Goal: Task Accomplishment & Management: Manage account settings

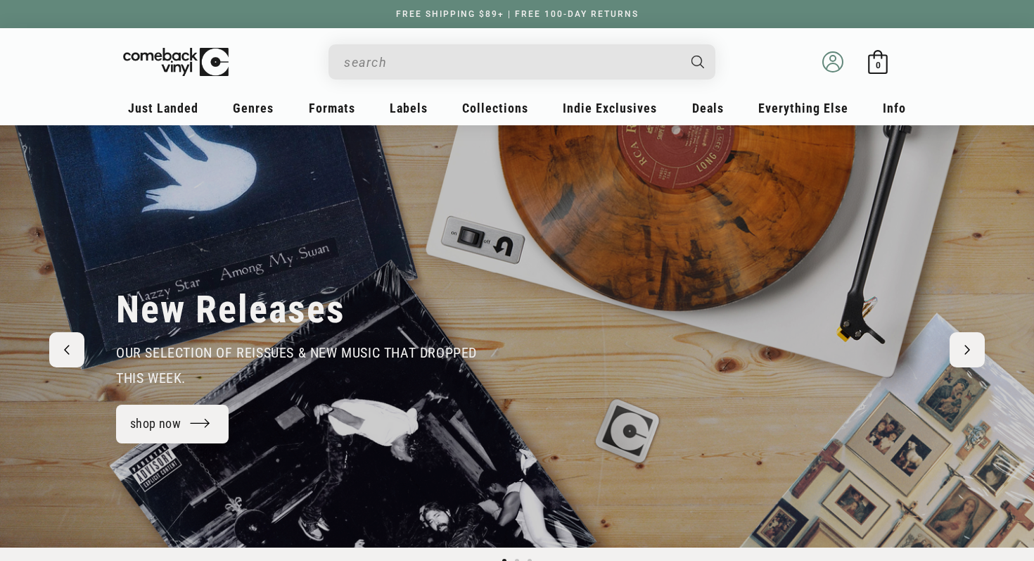
click at [836, 64] on icon at bounding box center [833, 66] width 13 height 6
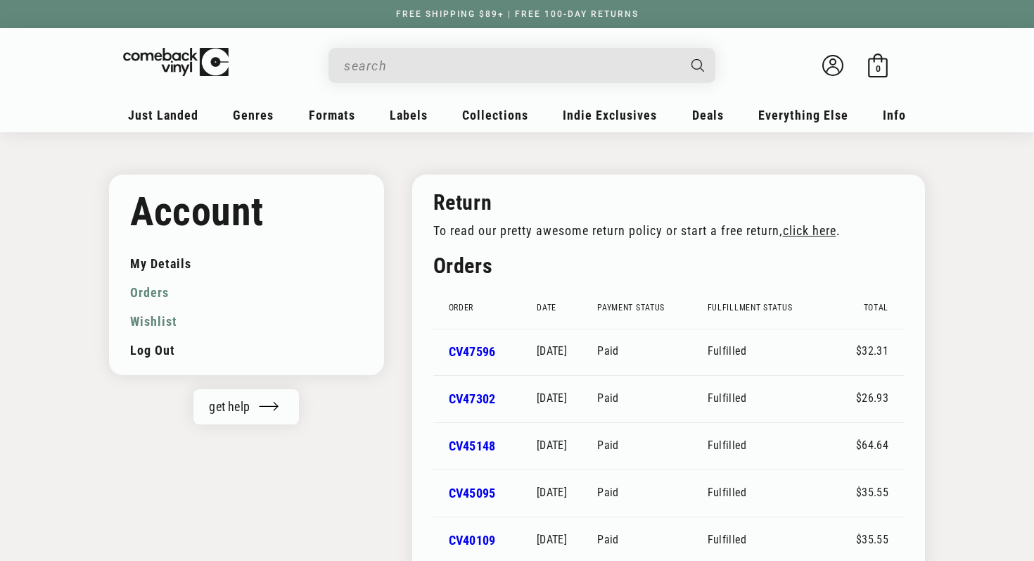
click at [155, 323] on link "Wishlist" at bounding box center [246, 321] width 233 height 29
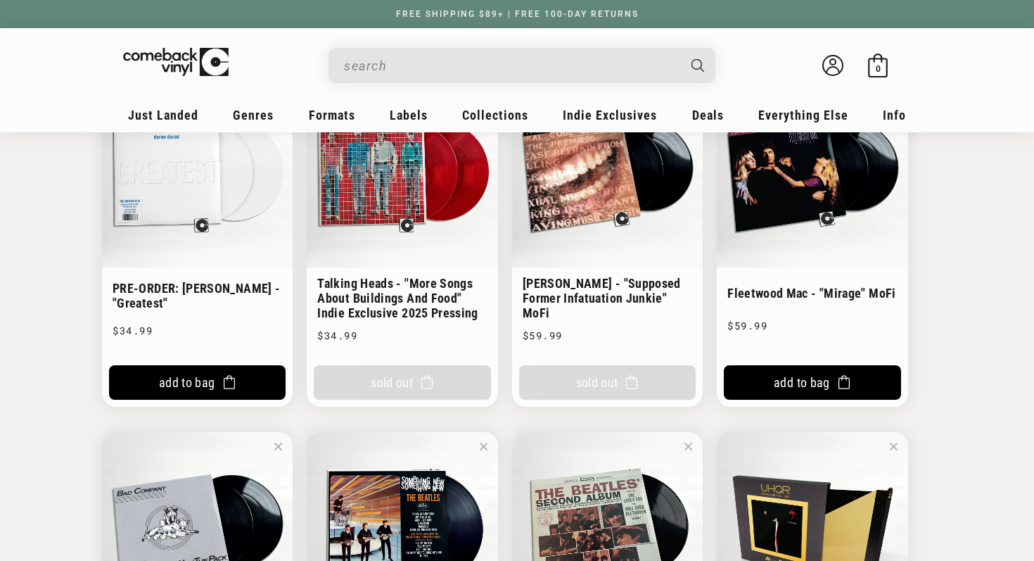
scroll to position [1302, 0]
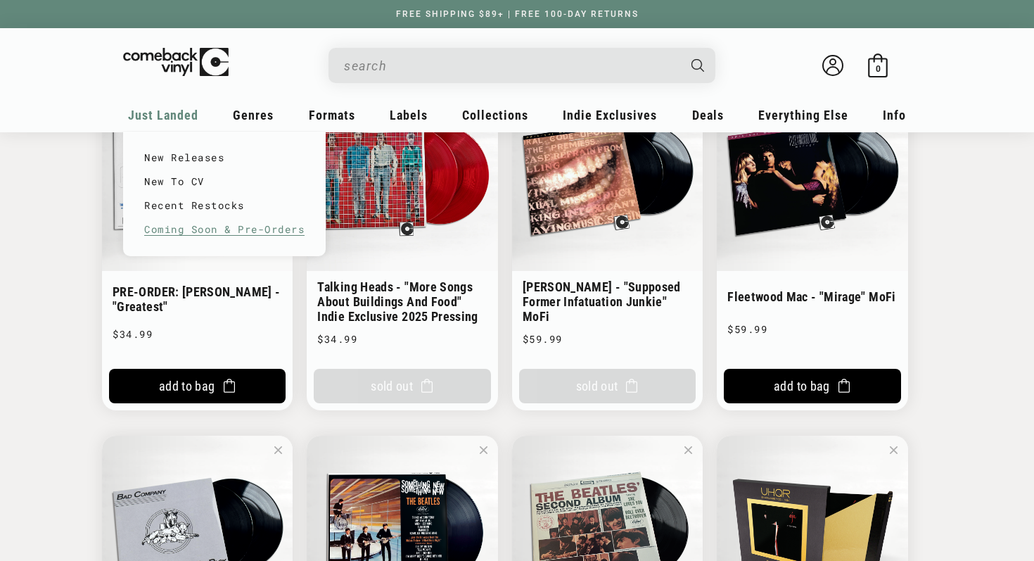
click at [186, 228] on link "Coming Soon & Pre-Orders" at bounding box center [224, 229] width 160 height 24
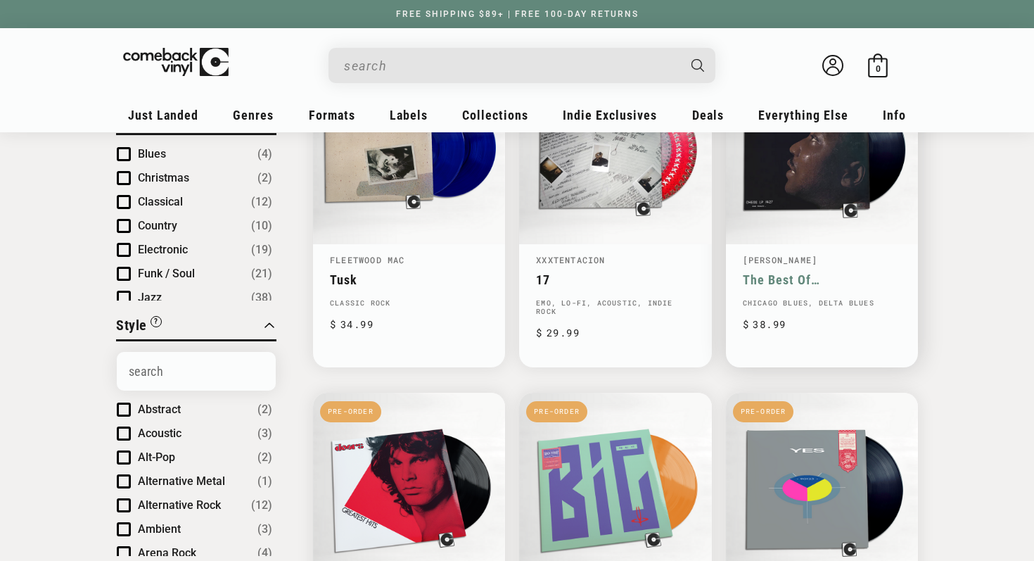
scroll to position [257, 0]
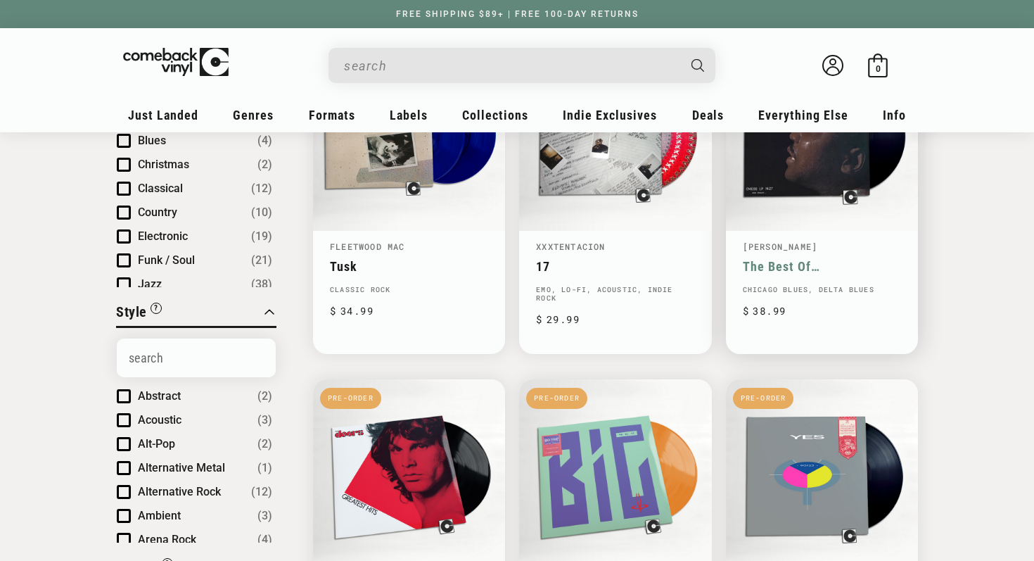
click at [813, 259] on link "The Best Of [PERSON_NAME]" at bounding box center [822, 266] width 158 height 15
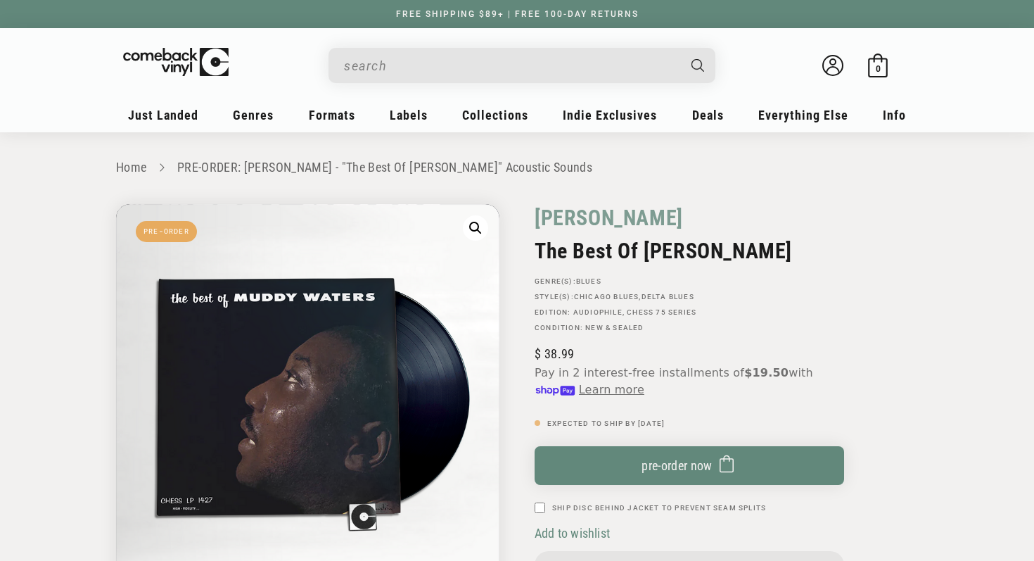
click at [578, 536] on span "Add to wishlist" at bounding box center [572, 533] width 75 height 15
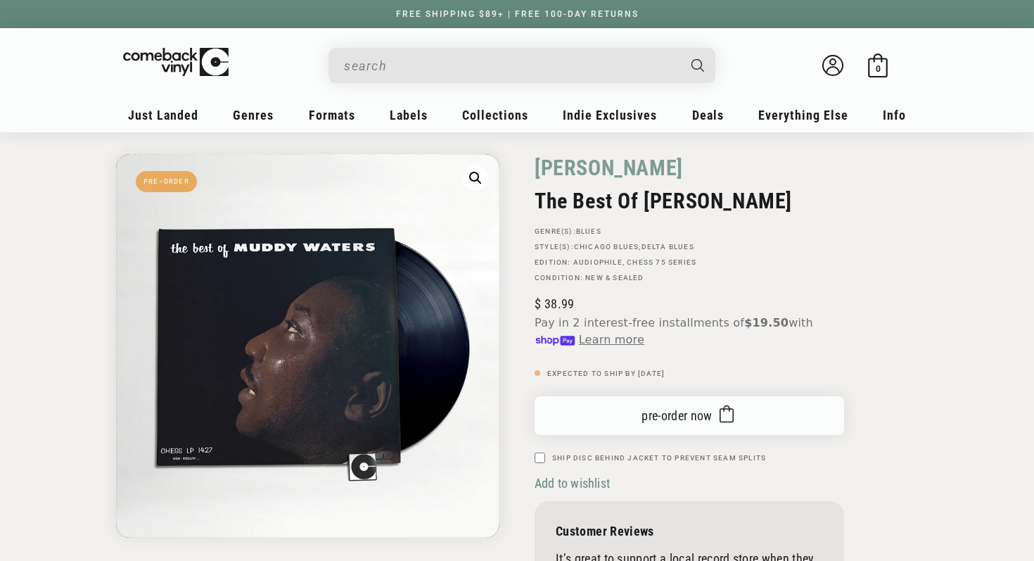
scroll to position [91, 0]
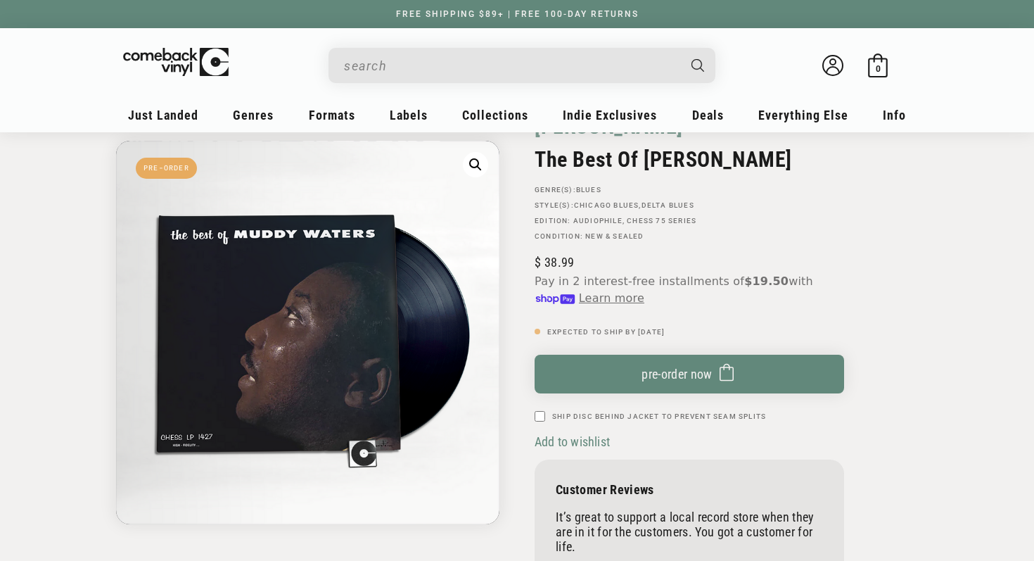
click at [578, 441] on span "Add to wishlist" at bounding box center [572, 441] width 75 height 15
click at [547, 441] on span "Add to wishlist" at bounding box center [572, 441] width 75 height 15
click at [589, 440] on span "Add to wishlist" at bounding box center [572, 441] width 75 height 15
click at [588, 438] on span "Add to wishlist" at bounding box center [572, 441] width 75 height 15
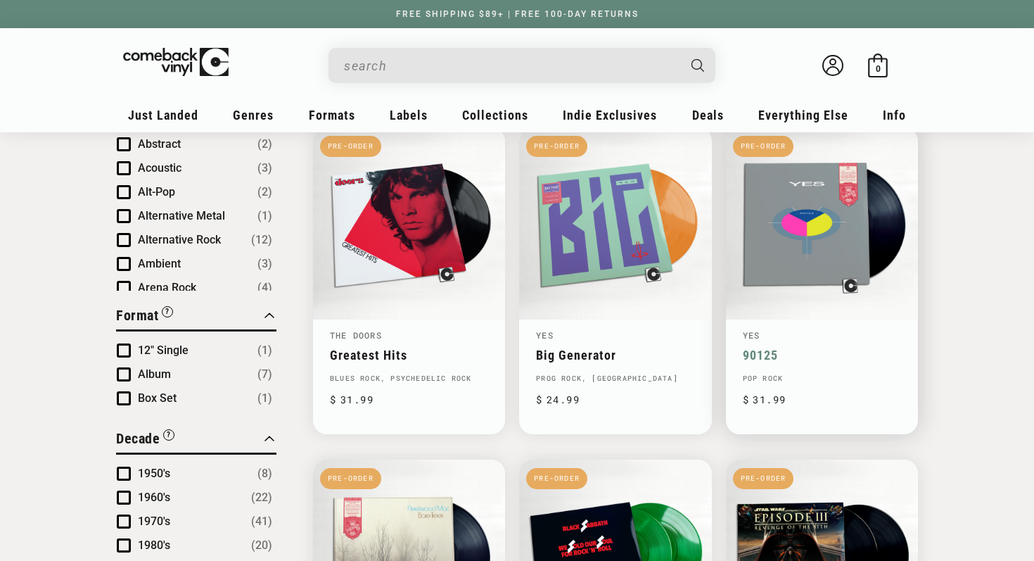
scroll to position [504, 0]
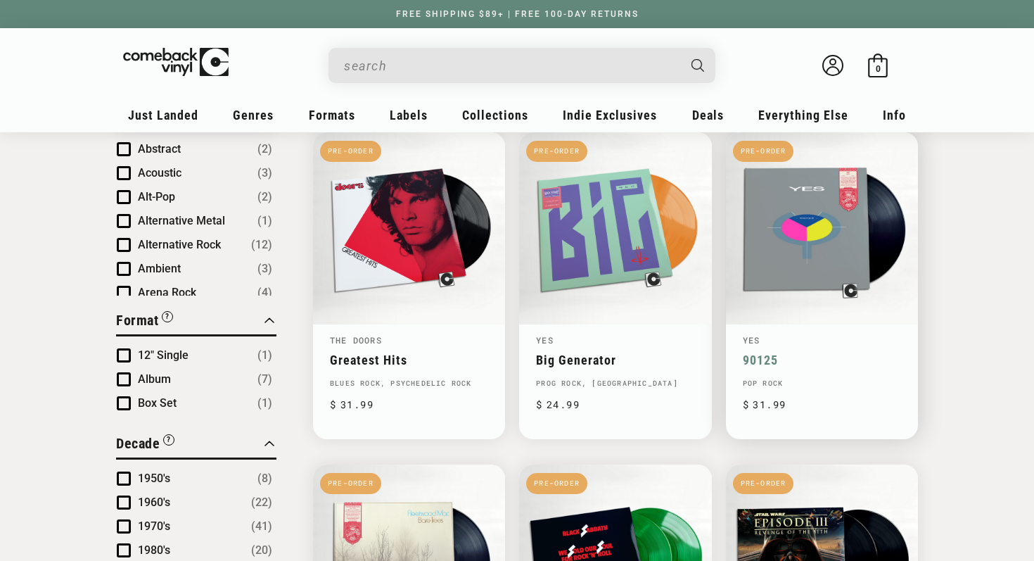
click at [827, 352] on link "90125" at bounding box center [822, 359] width 158 height 15
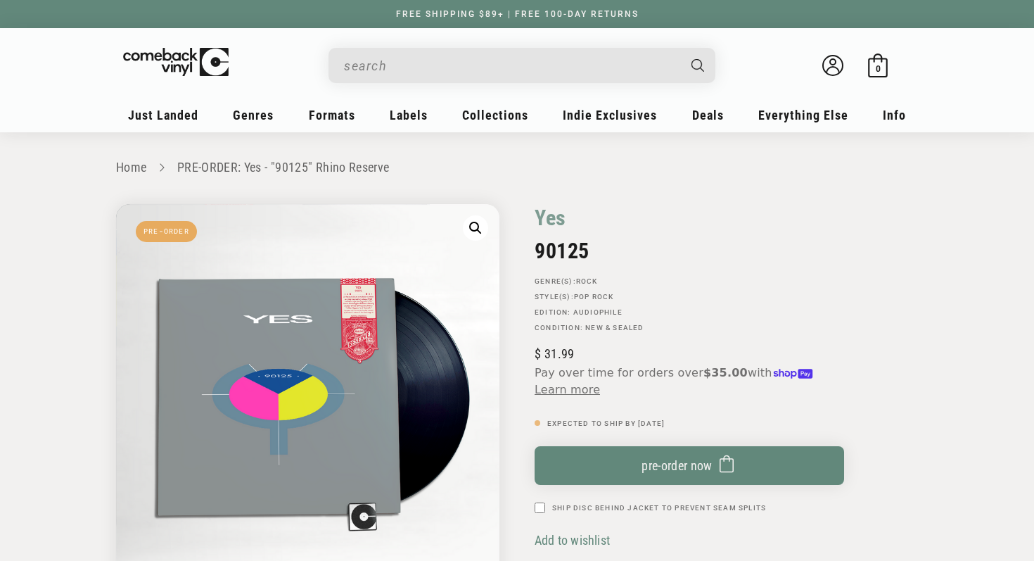
click at [556, 541] on span "Add to wishlist" at bounding box center [572, 540] width 75 height 15
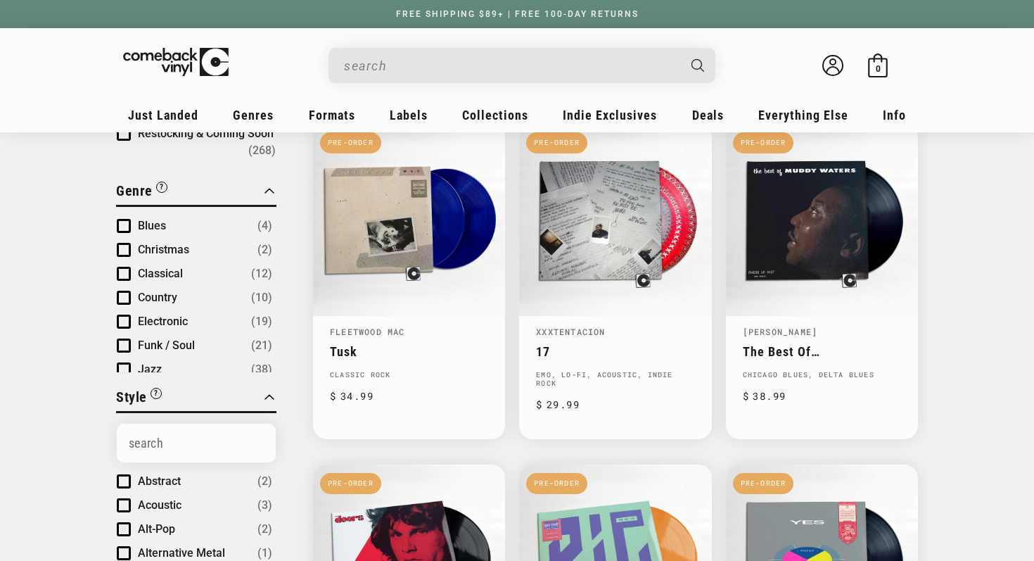
scroll to position [170, 0]
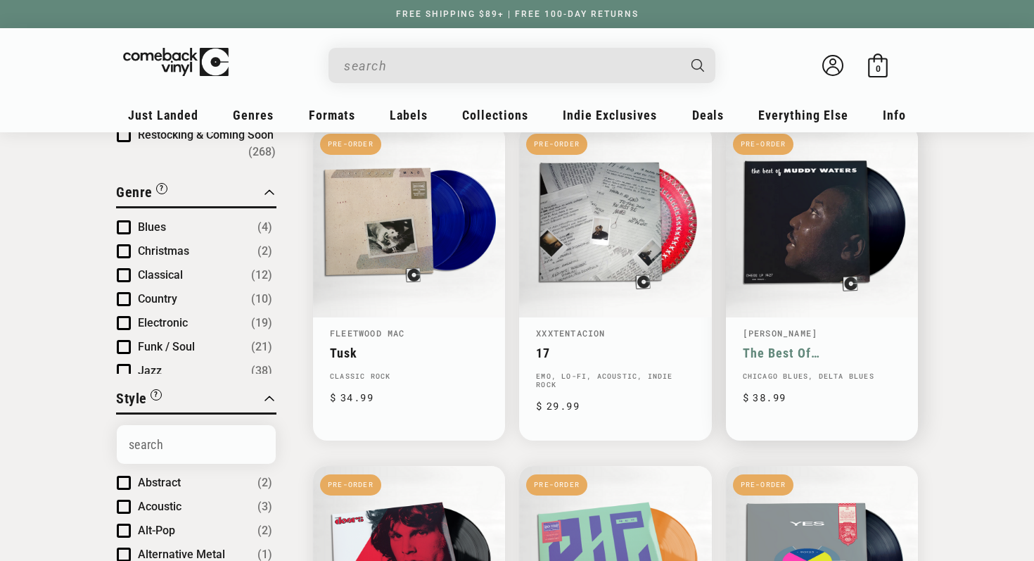
click at [806, 345] on link "The Best Of [PERSON_NAME]" at bounding box center [822, 352] width 158 height 15
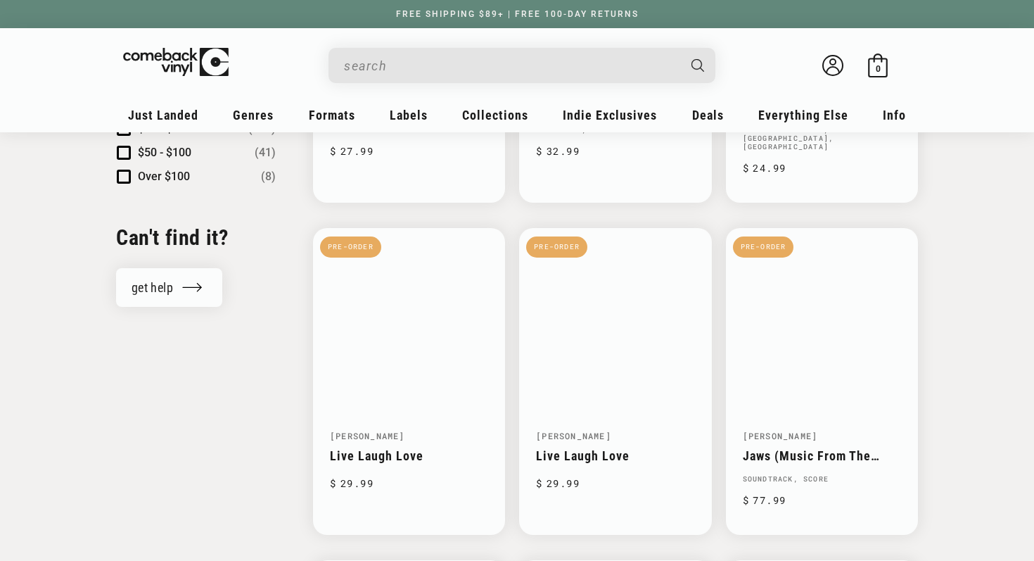
scroll to position [1382, 0]
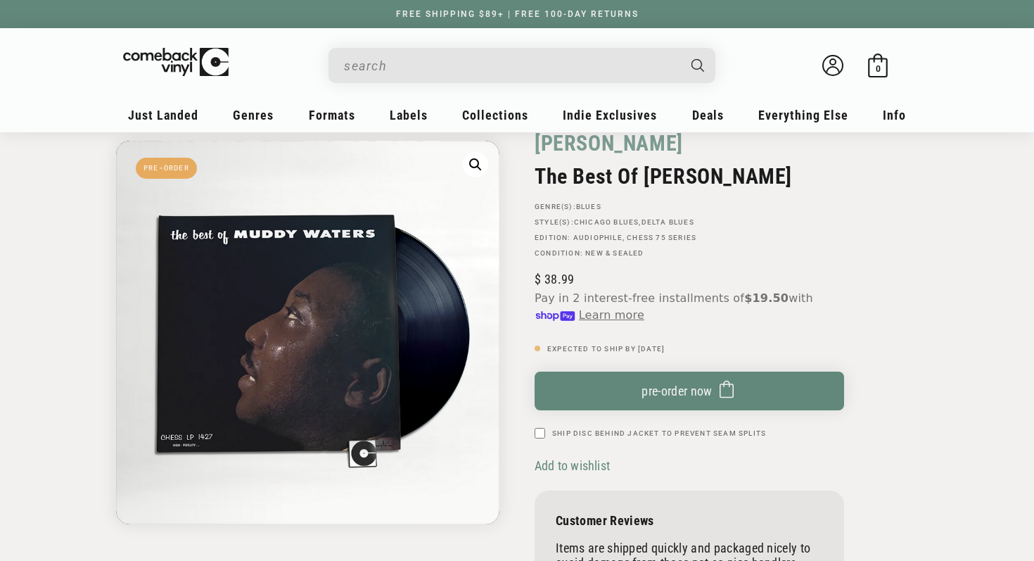
scroll to position [77, 0]
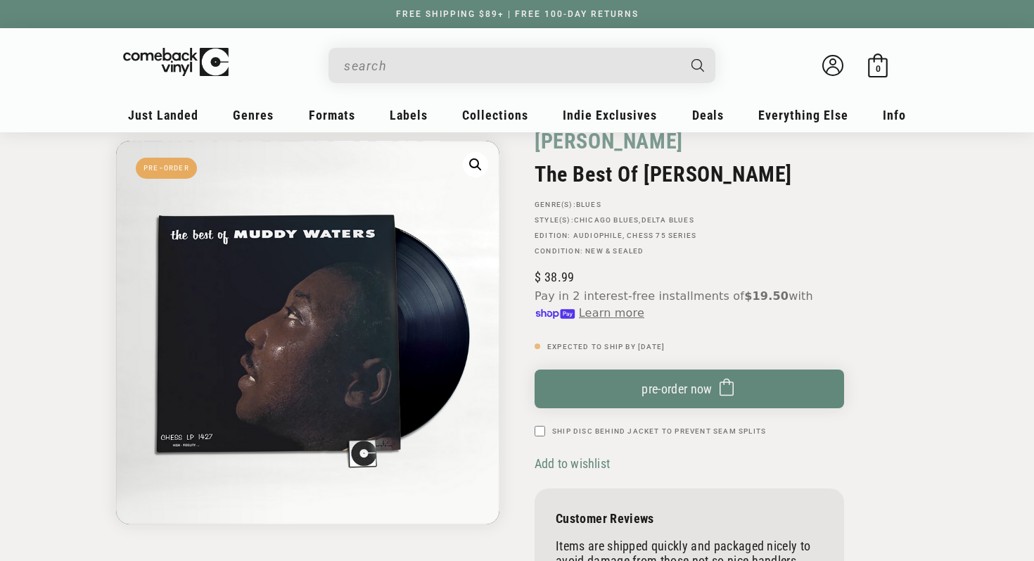
click at [584, 467] on span "Add to wishlist" at bounding box center [572, 463] width 75 height 15
